Goal: Task Accomplishment & Management: Manage account settings

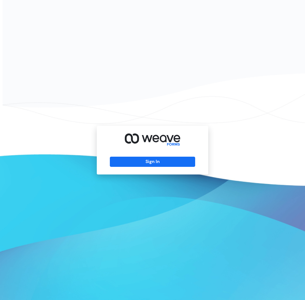
click at [180, 156] on div "Sign In" at bounding box center [152, 150] width 111 height 49
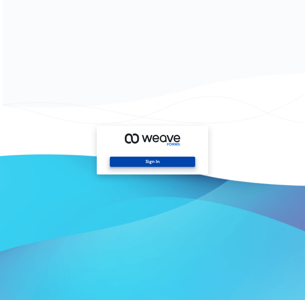
click at [177, 161] on button "Sign In" at bounding box center [152, 162] width 85 height 10
